Goal: Transaction & Acquisition: Purchase product/service

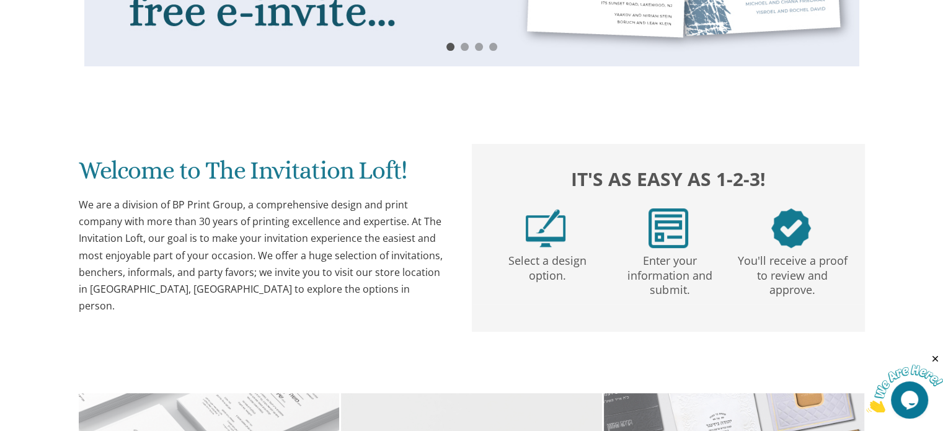
scroll to position [546, 0]
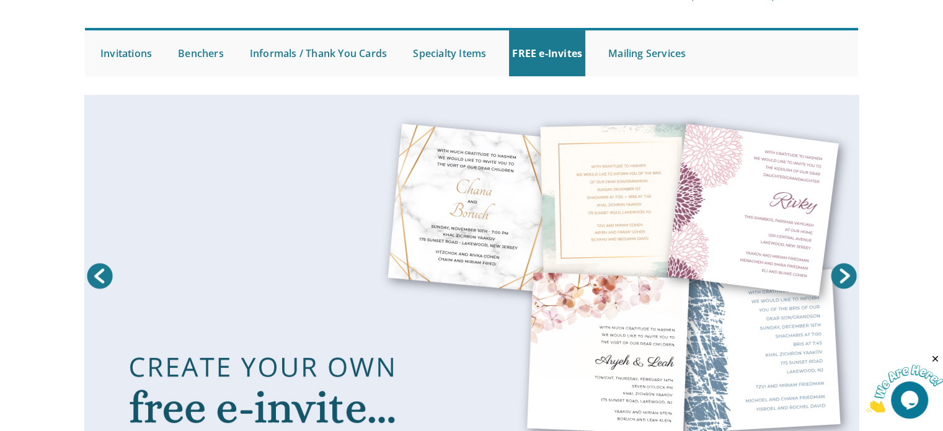
drag, startPoint x: 952, startPoint y: 81, endPoint x: 927, endPoint y: 128, distance: 53.8
click at [932, 118] on html "My Cart Total: View Cart Item(s) Submit My Cart Total: View Cart Item(s) Login …" at bounding box center [471, 120] width 943 height 431
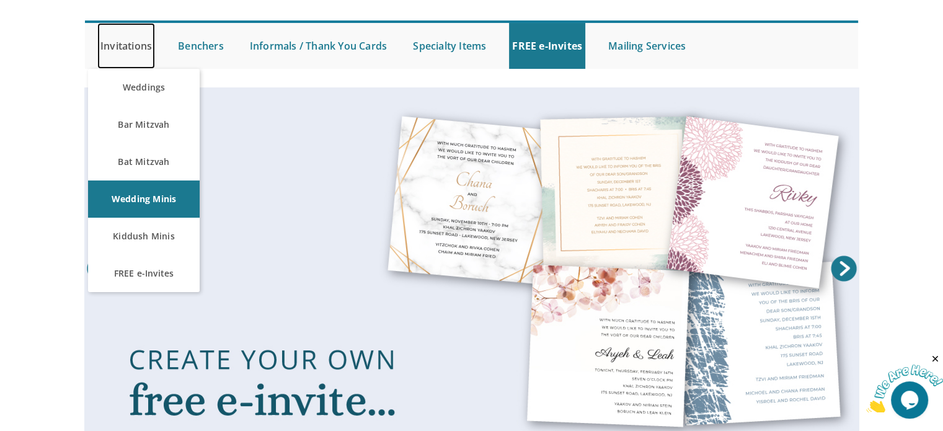
drag, startPoint x: 138, startPoint y: 50, endPoint x: 156, endPoint y: 50, distance: 18.0
click at [138, 50] on link "Invitations" at bounding box center [126, 46] width 58 height 46
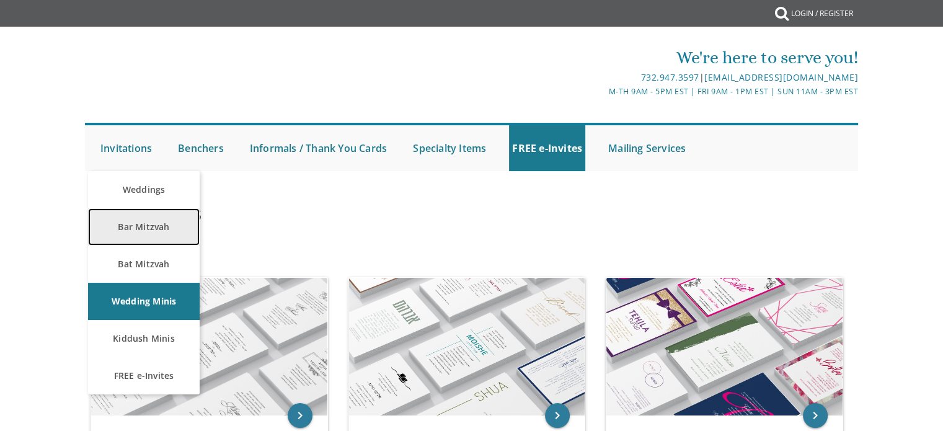
click at [138, 226] on link "Bar Mitzvah" at bounding box center [144, 226] width 112 height 37
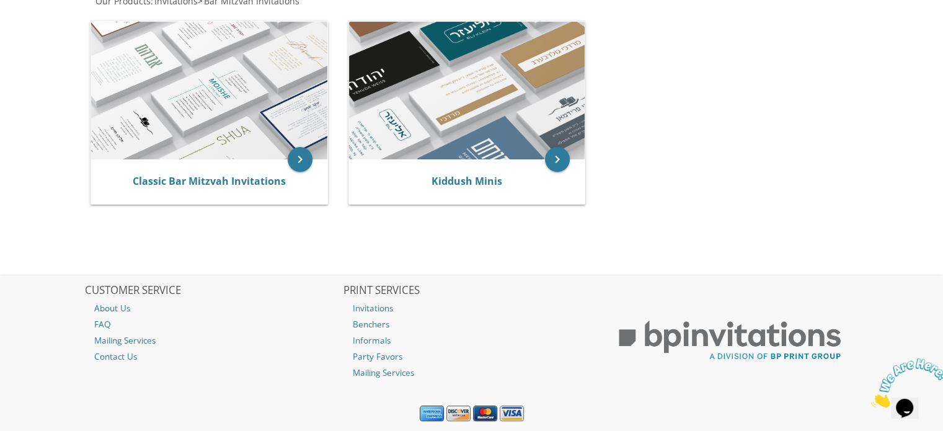
scroll to position [275, 0]
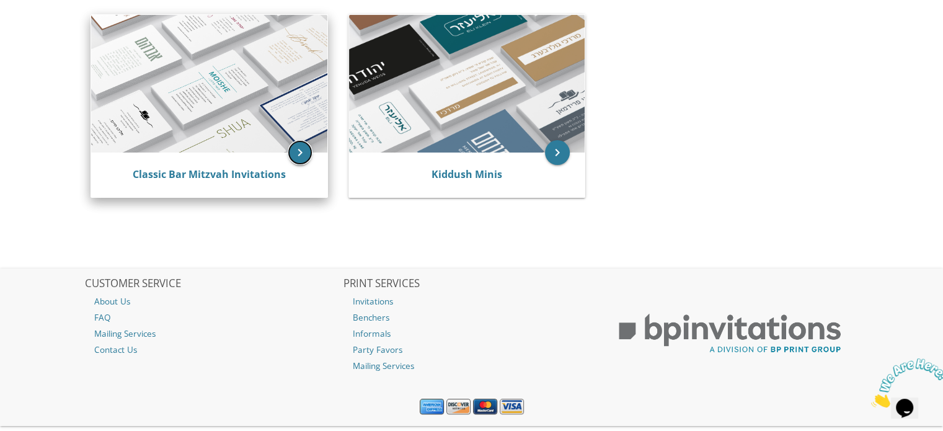
click at [300, 161] on icon "keyboard_arrow_right" at bounding box center [300, 152] width 25 height 25
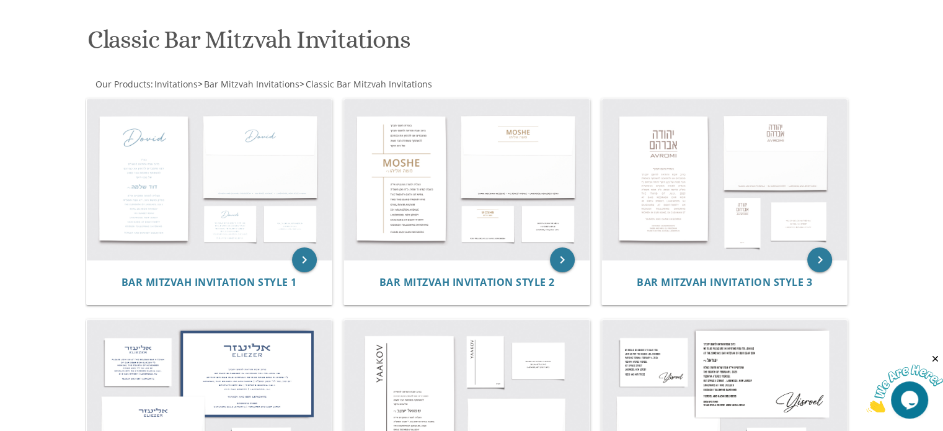
scroll to position [181, 0]
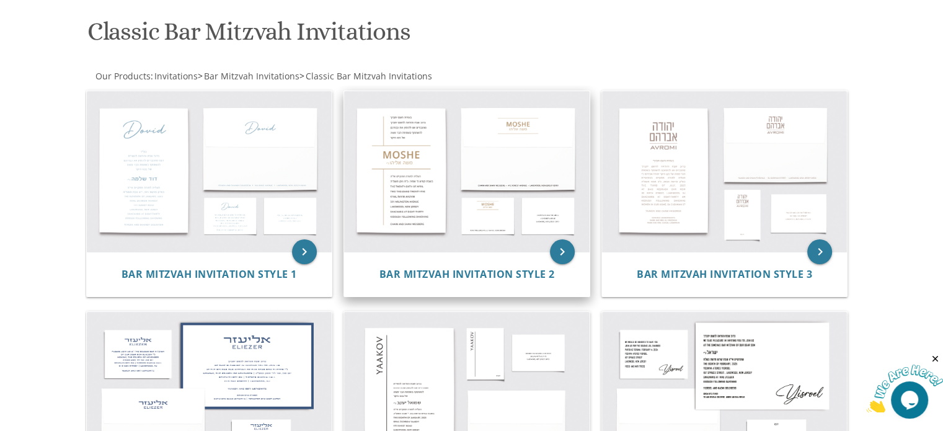
click at [407, 168] on img at bounding box center [467, 171] width 246 height 161
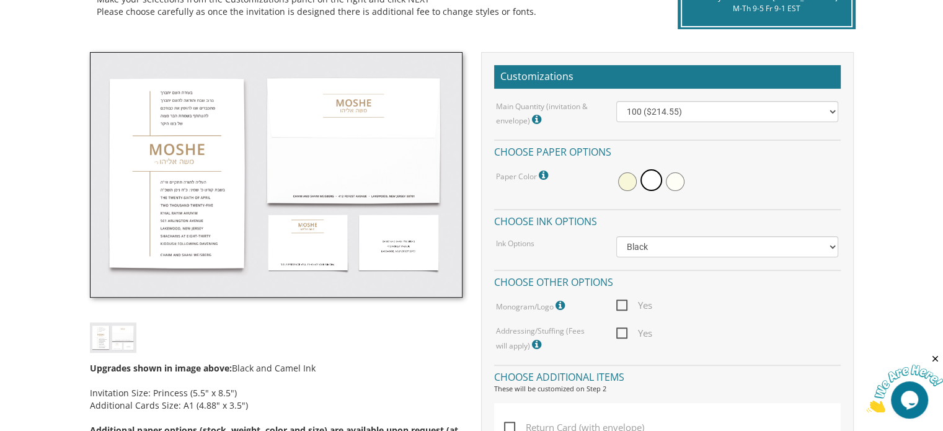
scroll to position [320, 0]
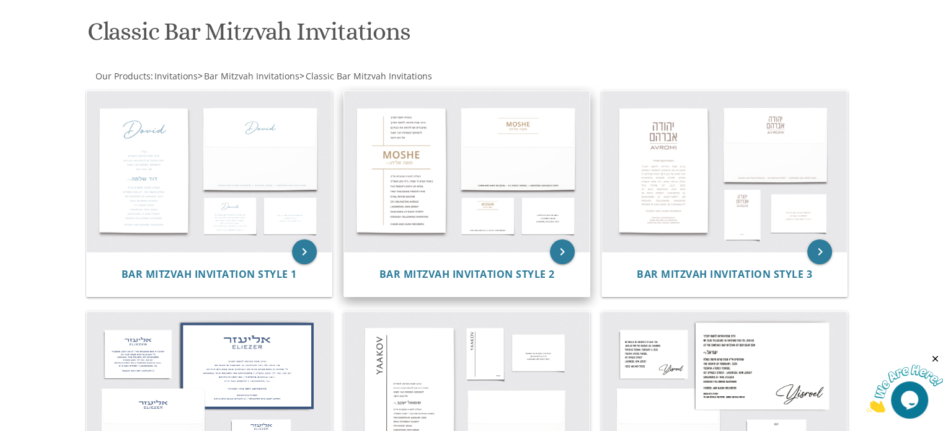
drag, startPoint x: 250, startPoint y: 383, endPoint x: 343, endPoint y: 201, distance: 204.3
click at [250, 383] on img at bounding box center [210, 392] width 246 height 161
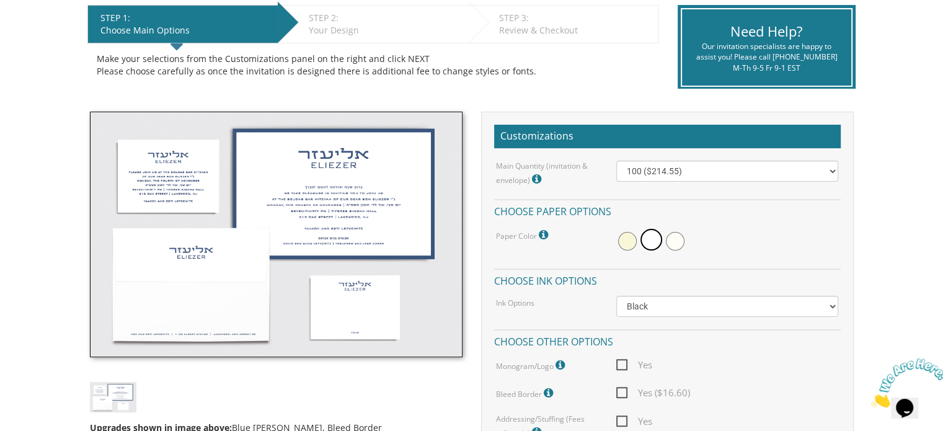
scroll to position [290, 0]
